Goal: Task Accomplishment & Management: Manage account settings

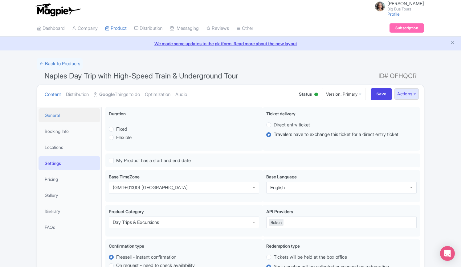
click at [59, 115] on link "General" at bounding box center [70, 115] width 62 height 14
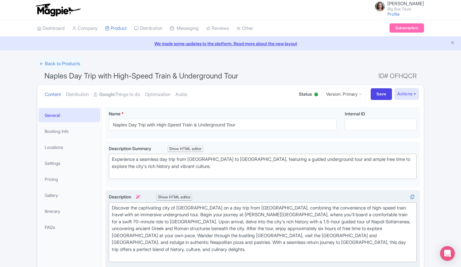
click at [153, 214] on div "Discover the captivating city of Naples on a day trip from Rome, combining the …" at bounding box center [263, 232] width 302 height 55
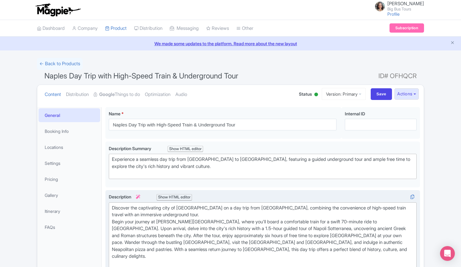
click at [123, 235] on div "Discover the captivating city of Naples on a day trip from Rome, combining the …" at bounding box center [263, 236] width 302 height 63
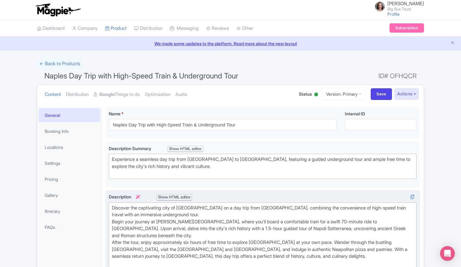
scroll to position [31, 0]
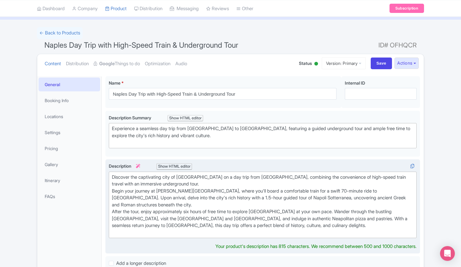
click at [366, 217] on div "Discover the captivating city of Naples on a day trip from Rome, combining the …" at bounding box center [263, 205] width 302 height 63
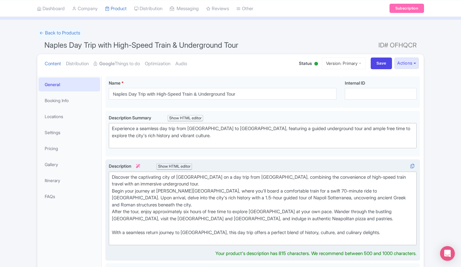
type trix-editor "<div>Discover the captivating city of Naples on a day trip from Rome, combining…"
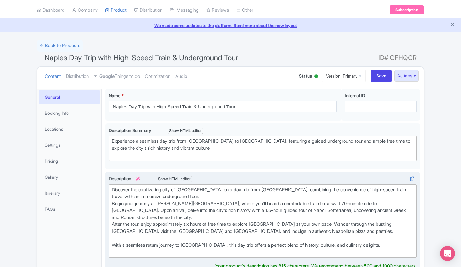
scroll to position [0, 0]
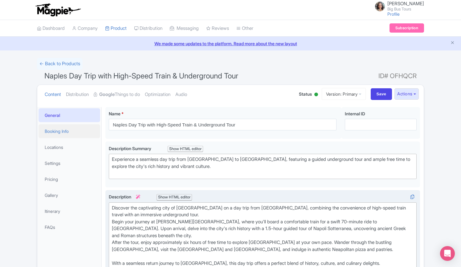
click at [53, 134] on link "Booking Info" at bounding box center [70, 131] width 62 height 14
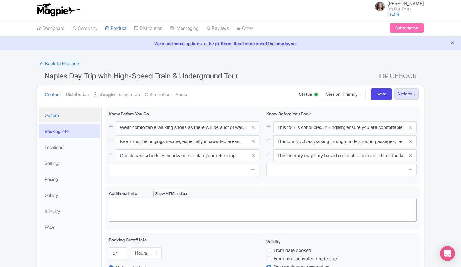
click at [64, 114] on link "General" at bounding box center [70, 115] width 62 height 14
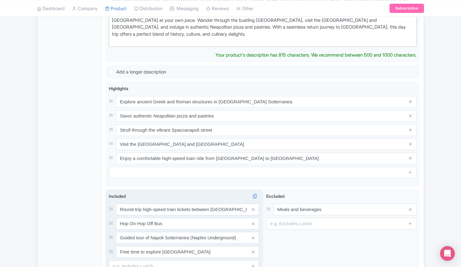
scroll to position [62, 0]
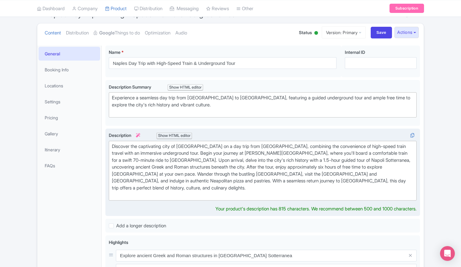
click at [153, 152] on div "Discover the captivating city of Naples on a day trip from Rome, combining the …" at bounding box center [263, 170] width 302 height 55
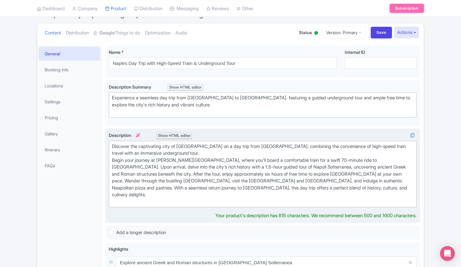
click at [123, 174] on div "Discover the captivating city of Naples on a day trip from Rome, combining the …" at bounding box center [263, 174] width 302 height 63
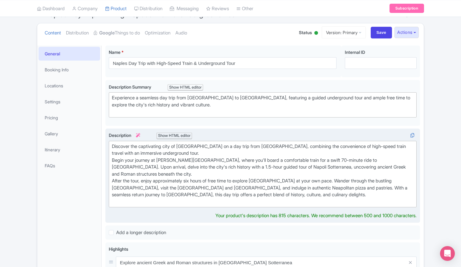
click at [366, 186] on div "Discover the captivating city of Naples on a day trip from Rome, combining the …" at bounding box center [263, 174] width 302 height 63
type trix-editor "<div>Discover the captivating city of Naples on a day trip from Rome, combining…"
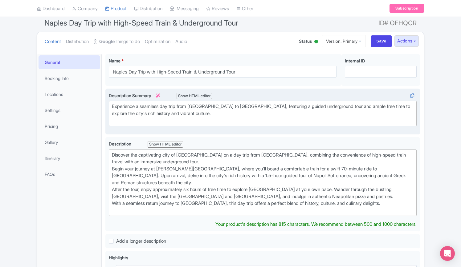
scroll to position [0, 0]
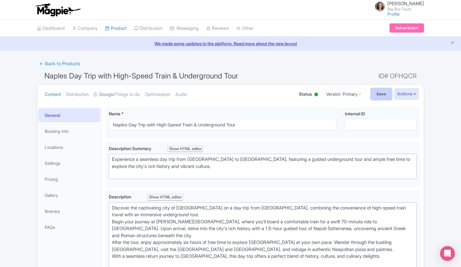
click at [380, 94] on input "Save" at bounding box center [382, 94] width 22 height 12
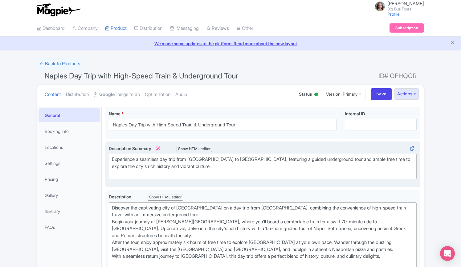
type input "Saving..."
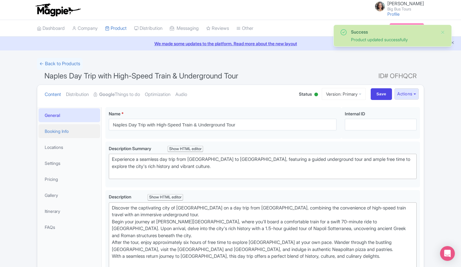
click at [59, 131] on link "Booking Info" at bounding box center [70, 131] width 62 height 14
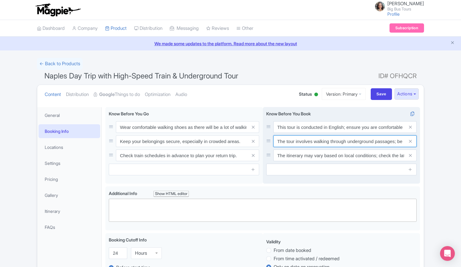
scroll to position [0, 61]
drag, startPoint x: 341, startPoint y: 143, endPoint x: 414, endPoint y: 143, distance: 72.4
click at [414, 143] on div "The tour involves walking through underground passages; be prepared for uneven …" at bounding box center [344, 142] width 143 height 12
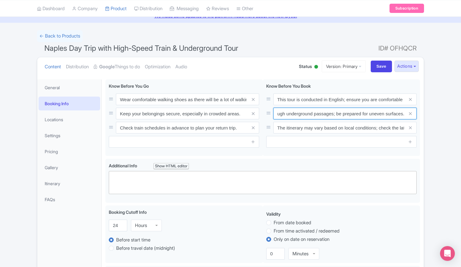
scroll to position [0, 0]
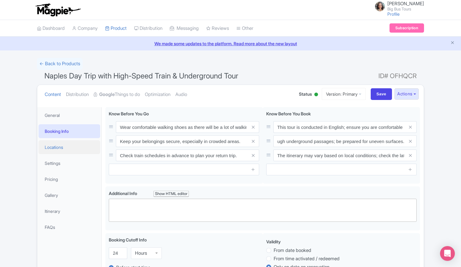
click at [60, 148] on link "Locations" at bounding box center [70, 148] width 62 height 14
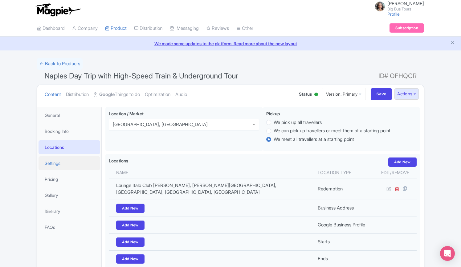
click at [55, 165] on link "Settings" at bounding box center [70, 164] width 62 height 14
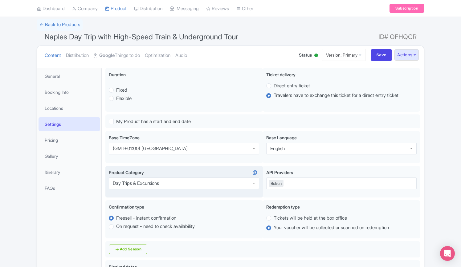
scroll to position [62, 0]
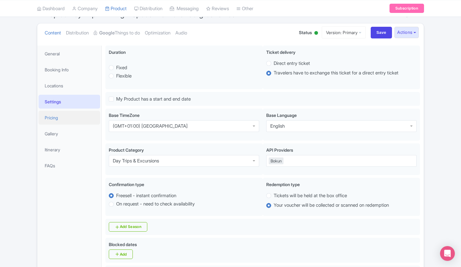
click at [55, 118] on link "Pricing" at bounding box center [70, 118] width 62 height 14
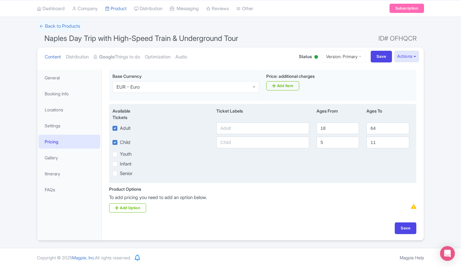
scroll to position [38, 0]
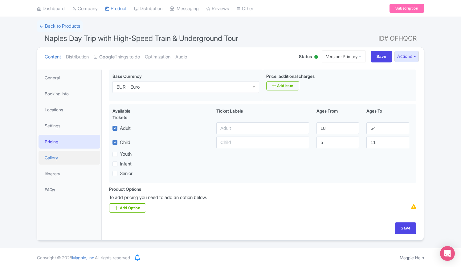
click at [56, 157] on link "Gallery" at bounding box center [70, 158] width 62 height 14
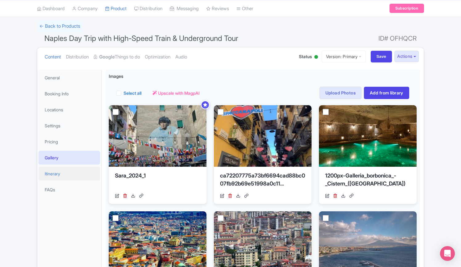
click at [52, 174] on link "Itinerary" at bounding box center [70, 174] width 62 height 14
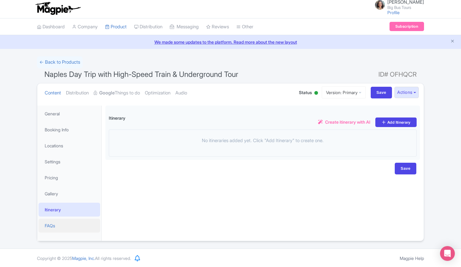
click at [44, 226] on link "FAQs" at bounding box center [70, 226] width 62 height 14
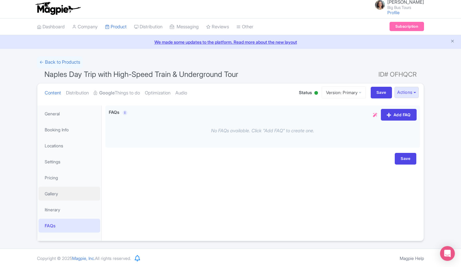
click at [51, 192] on link "Gallery" at bounding box center [70, 194] width 62 height 14
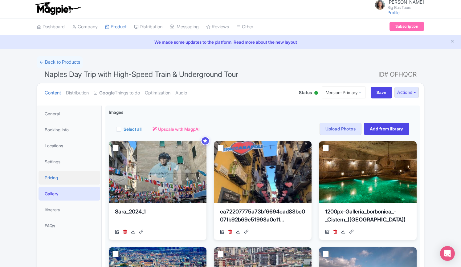
click at [54, 178] on link "Pricing" at bounding box center [70, 178] width 62 height 14
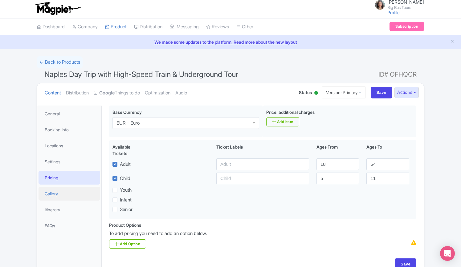
click at [54, 192] on link "Gallery" at bounding box center [70, 194] width 62 height 14
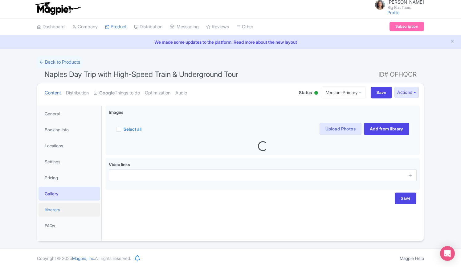
click at [59, 210] on link "Itinerary" at bounding box center [70, 210] width 62 height 14
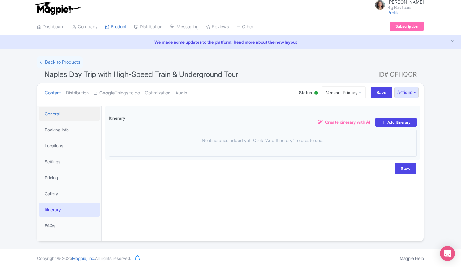
click at [59, 109] on link "General" at bounding box center [70, 114] width 62 height 14
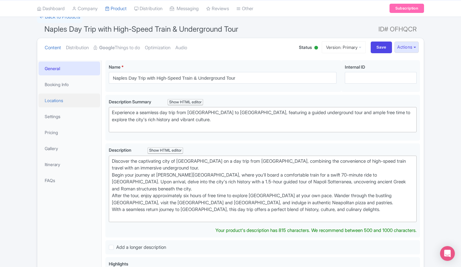
scroll to position [35, 0]
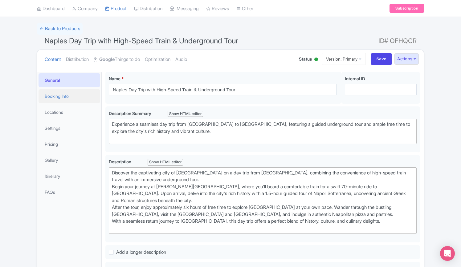
click at [60, 97] on link "Booking Info" at bounding box center [70, 96] width 62 height 14
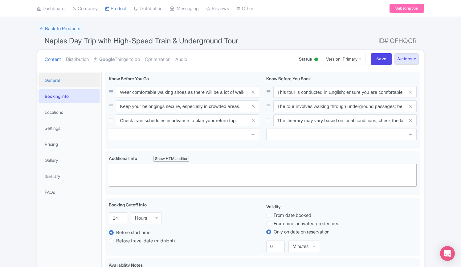
click at [60, 78] on link "General" at bounding box center [70, 80] width 62 height 14
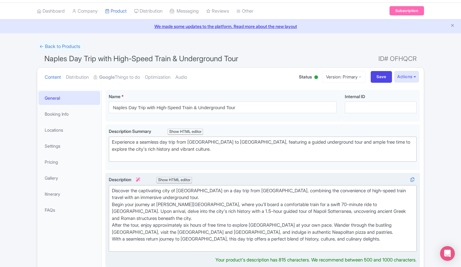
scroll to position [0, 0]
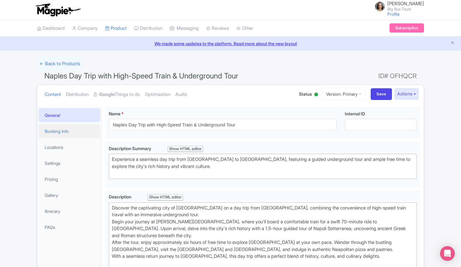
click at [58, 132] on link "Booking Info" at bounding box center [70, 131] width 62 height 14
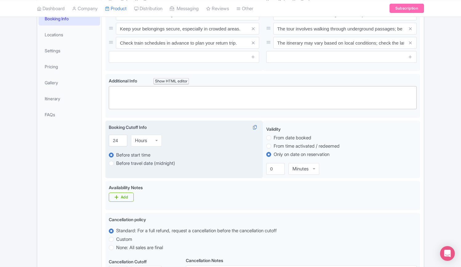
scroll to position [71, 0]
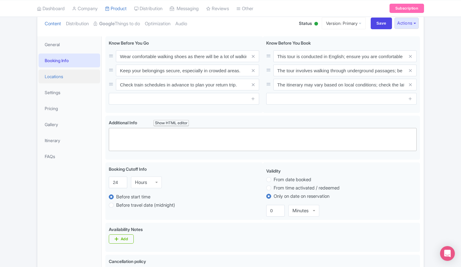
click at [55, 73] on link "Locations" at bounding box center [70, 77] width 62 height 14
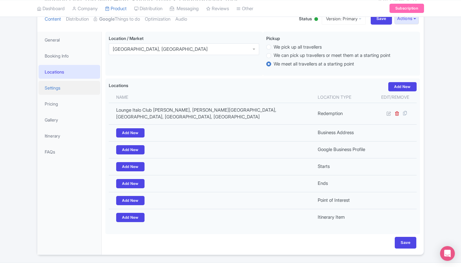
scroll to position [57, 0]
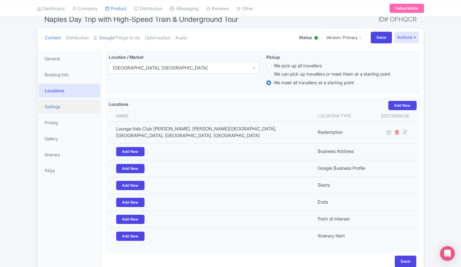
click at [55, 104] on link "Settings" at bounding box center [70, 107] width 62 height 14
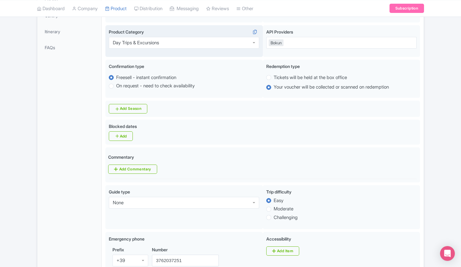
scroll to position [0, 0]
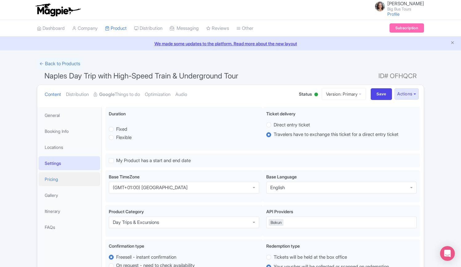
click at [53, 179] on link "Pricing" at bounding box center [70, 180] width 62 height 14
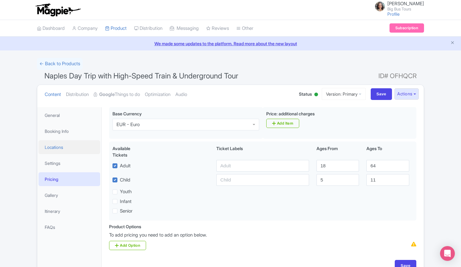
click at [54, 147] on link "Locations" at bounding box center [70, 148] width 62 height 14
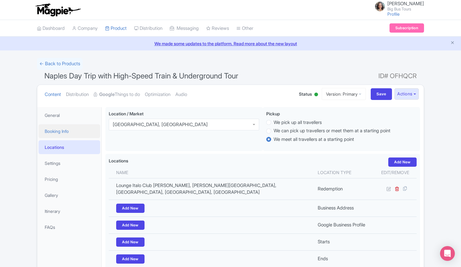
click at [60, 132] on link "Booking Info" at bounding box center [70, 131] width 62 height 14
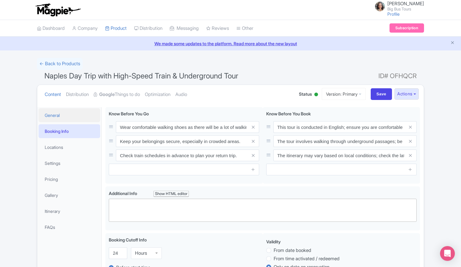
click at [54, 116] on link "General" at bounding box center [70, 115] width 62 height 14
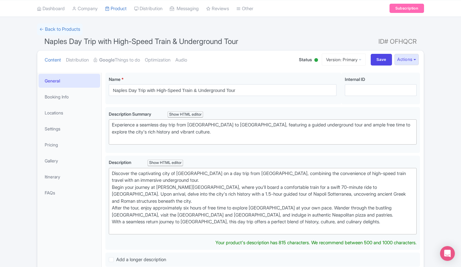
scroll to position [31, 0]
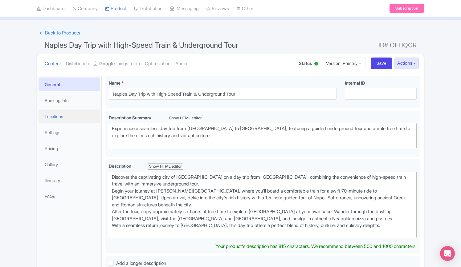
click at [62, 117] on link "Locations" at bounding box center [70, 117] width 62 height 14
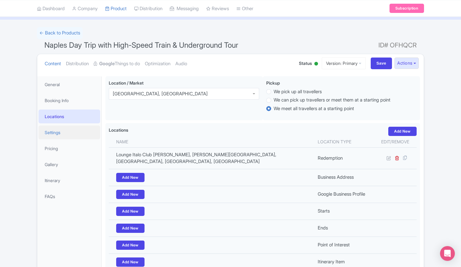
click at [49, 130] on link "Settings" at bounding box center [70, 133] width 62 height 14
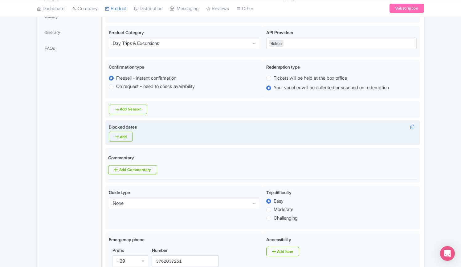
scroll to position [185, 0]
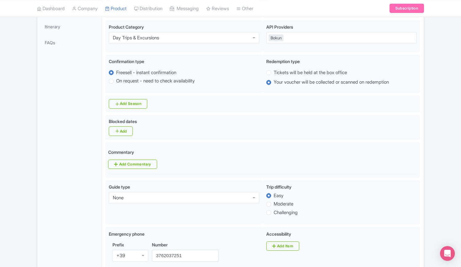
click at [74, 188] on div "General Booking Info Locations Settings Pricing Gallery Itinerary FAQs" at bounding box center [69, 253] width 64 height 662
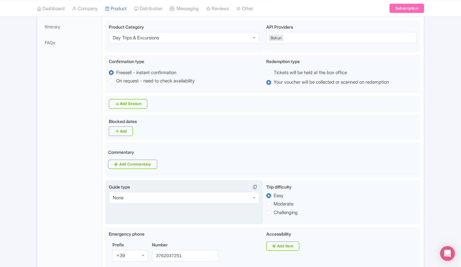
click at [253, 198] on div "None" at bounding box center [184, 198] width 150 height 12
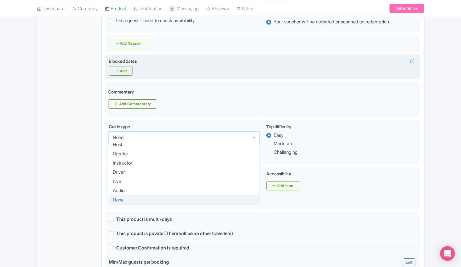
scroll to position [247, 0]
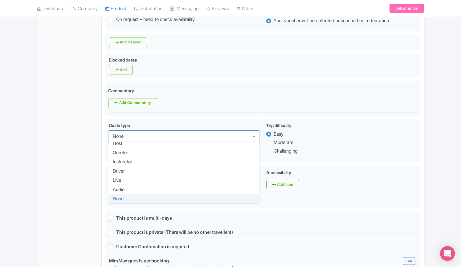
click at [446, 210] on div "Success Product updated successfully ← Back to Products Naples Day Trip with Hi…" at bounding box center [230, 167] width 461 height 712
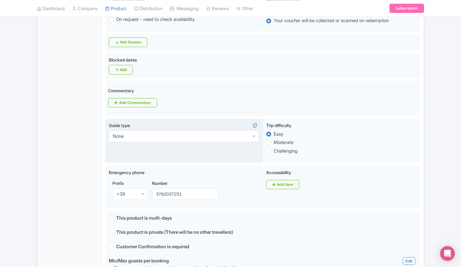
click at [247, 136] on div "None" at bounding box center [184, 137] width 150 height 12
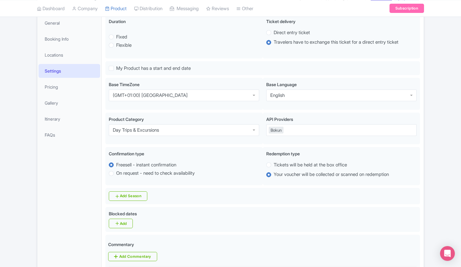
scroll to position [0, 0]
